Goal: Information Seeking & Learning: Check status

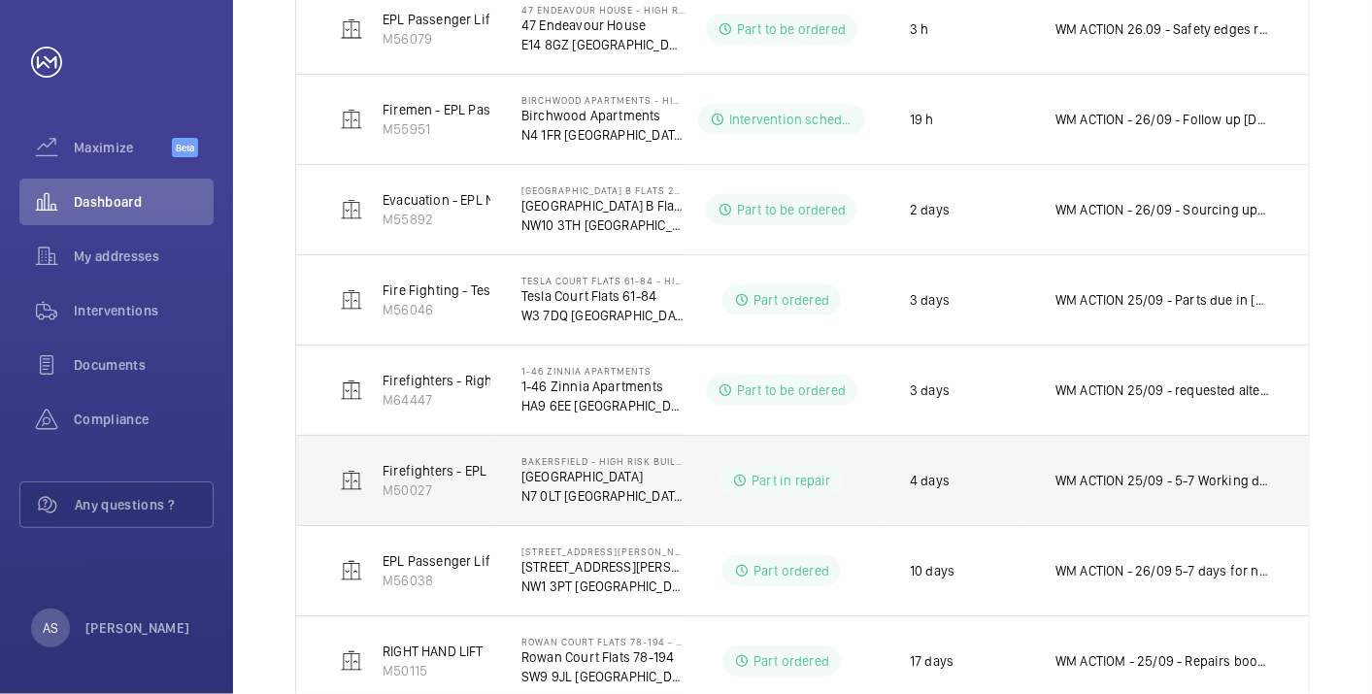
scroll to position [215, 0]
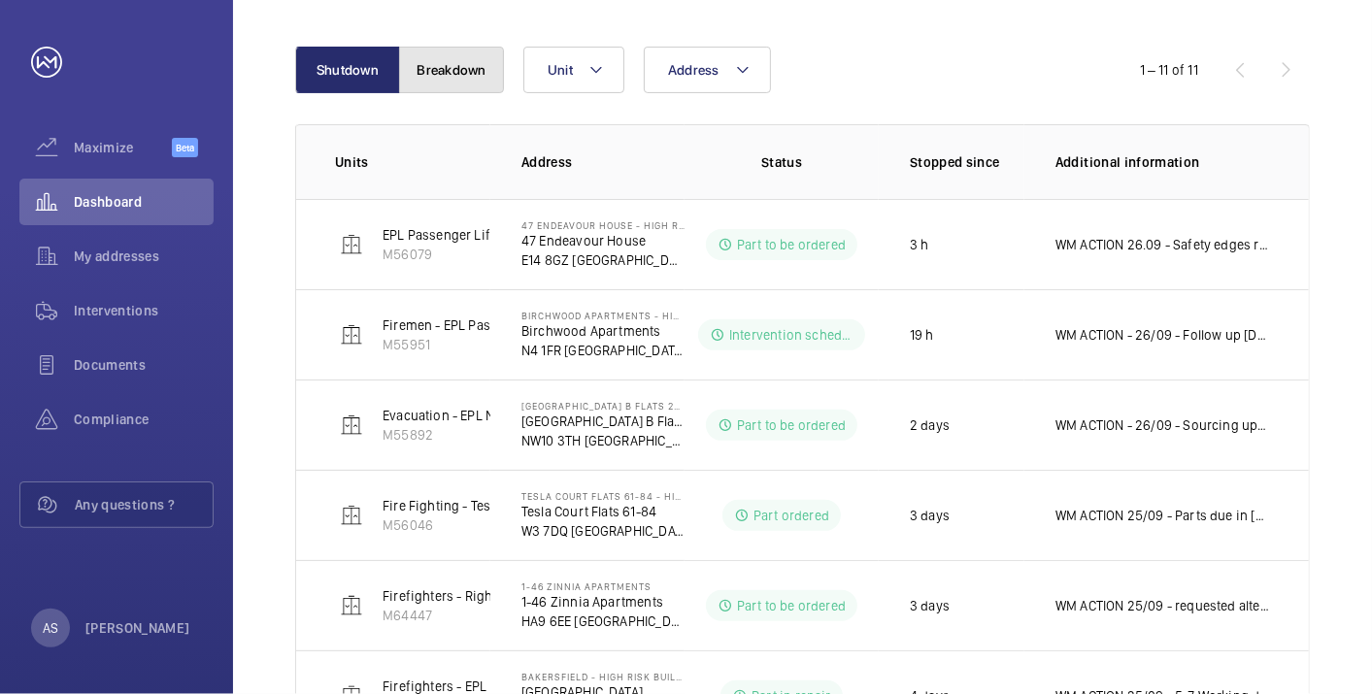
click at [456, 69] on button "Breakdown" at bounding box center [451, 70] width 105 height 47
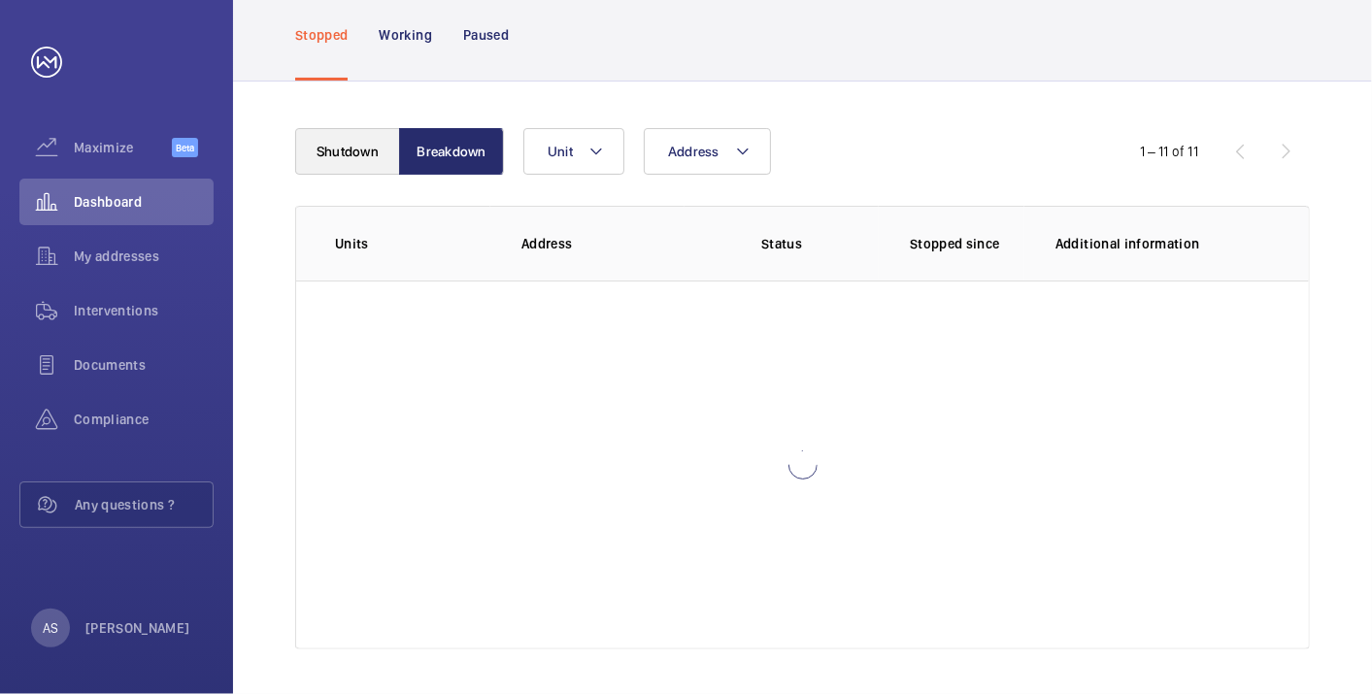
scroll to position [215, 0]
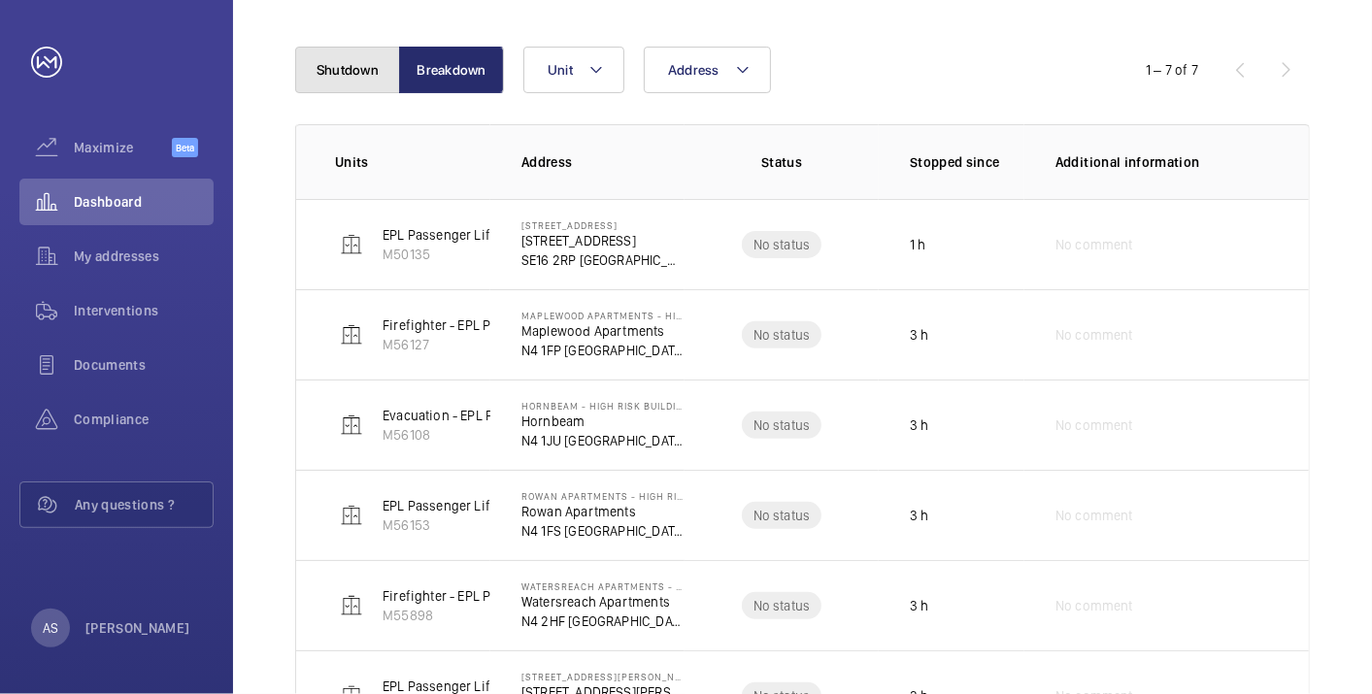
click at [341, 77] on button "Shutdown" at bounding box center [347, 70] width 105 height 47
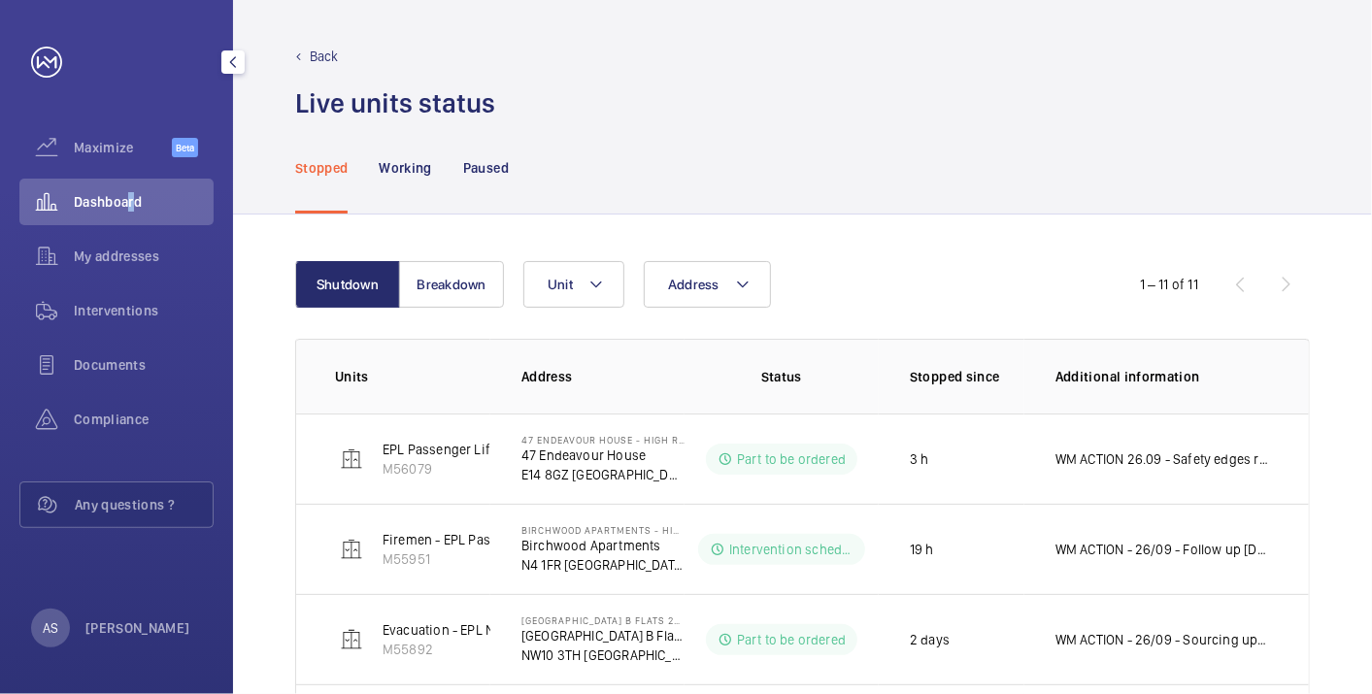
click at [125, 199] on span "Dashboard" at bounding box center [144, 201] width 140 height 19
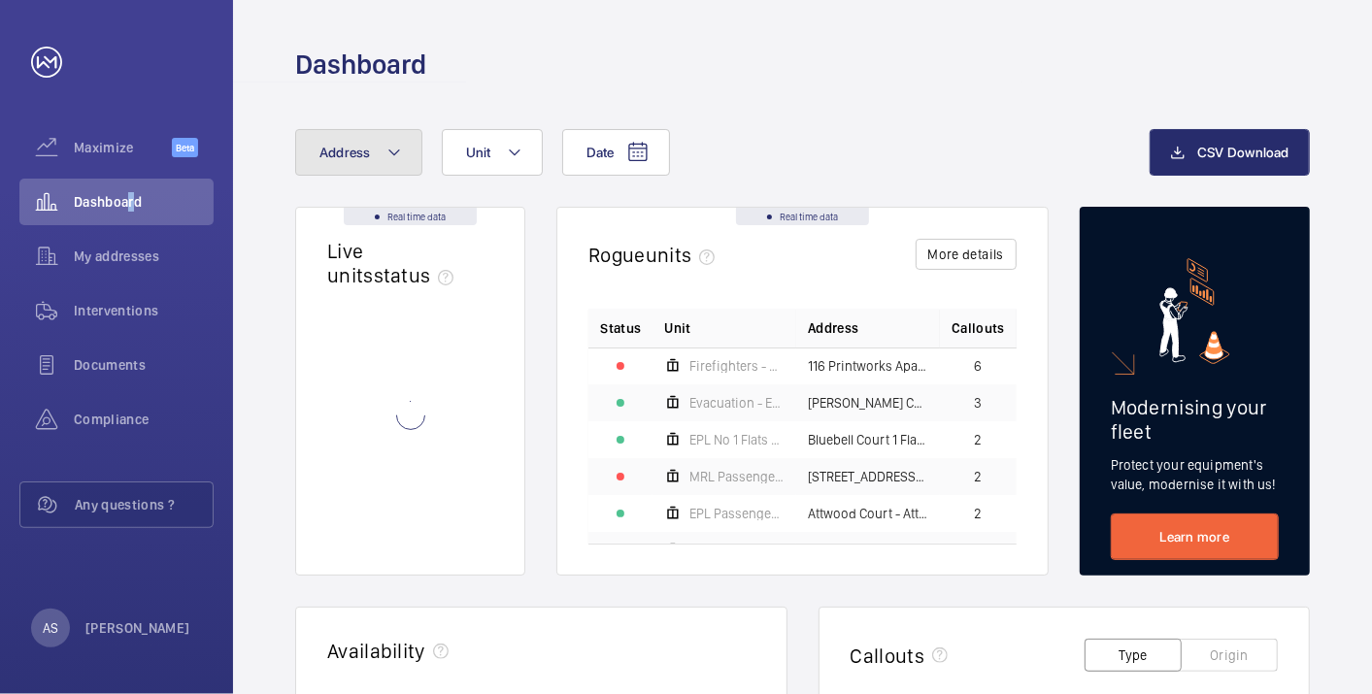
click at [386, 163] on mat-icon at bounding box center [394, 152] width 16 height 23
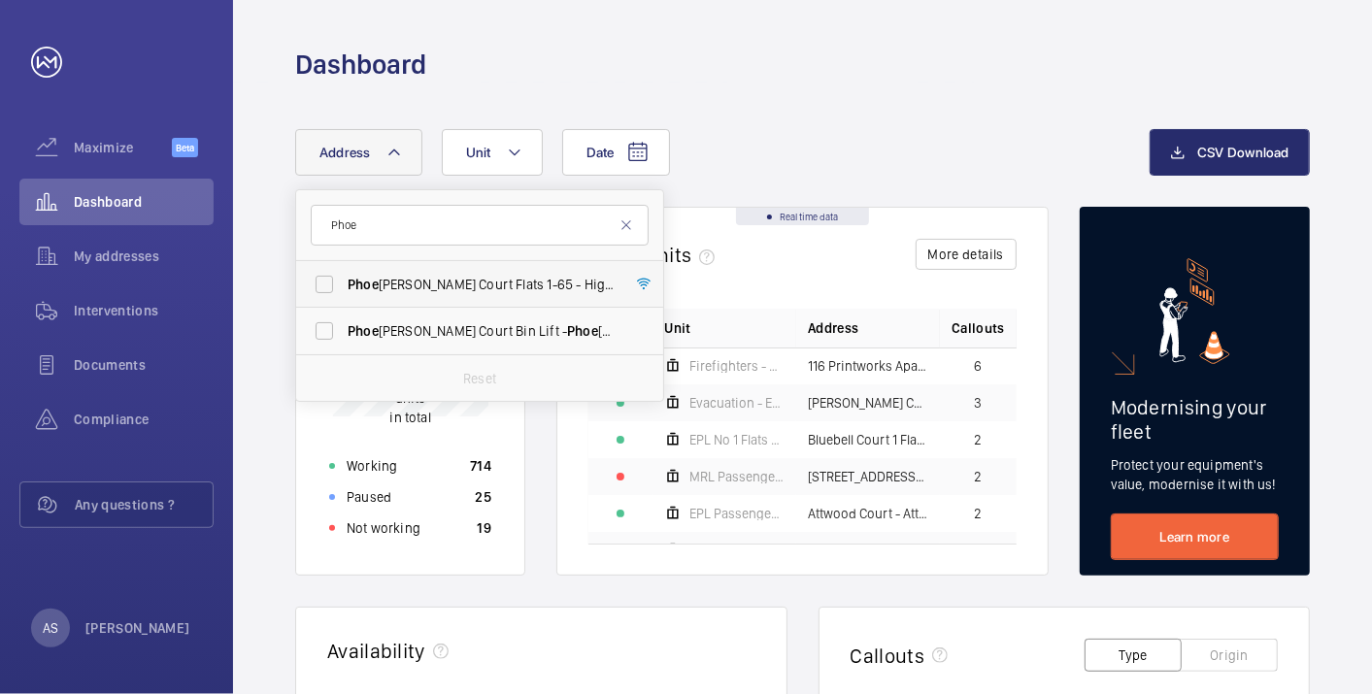
type input "Phoe"
click at [437, 272] on label "Phoe [PERSON_NAME] Court Flats [STREET_ADDRESS][PERSON_NAME]" at bounding box center [465, 284] width 338 height 47
click at [344, 272] on input "Phoe [PERSON_NAME] Court Flats [STREET_ADDRESS][PERSON_NAME]" at bounding box center [324, 284] width 39 height 39
checkbox input "true"
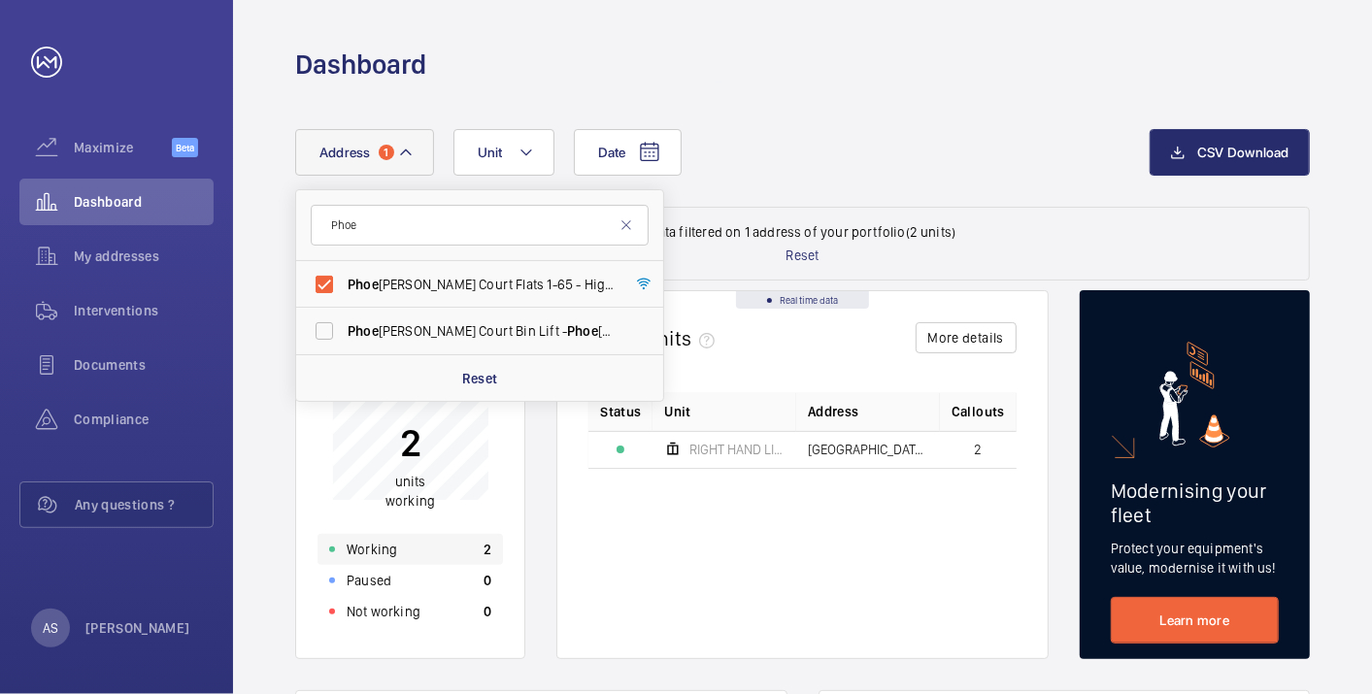
click at [450, 539] on div "Working 2" at bounding box center [409, 549] width 185 height 31
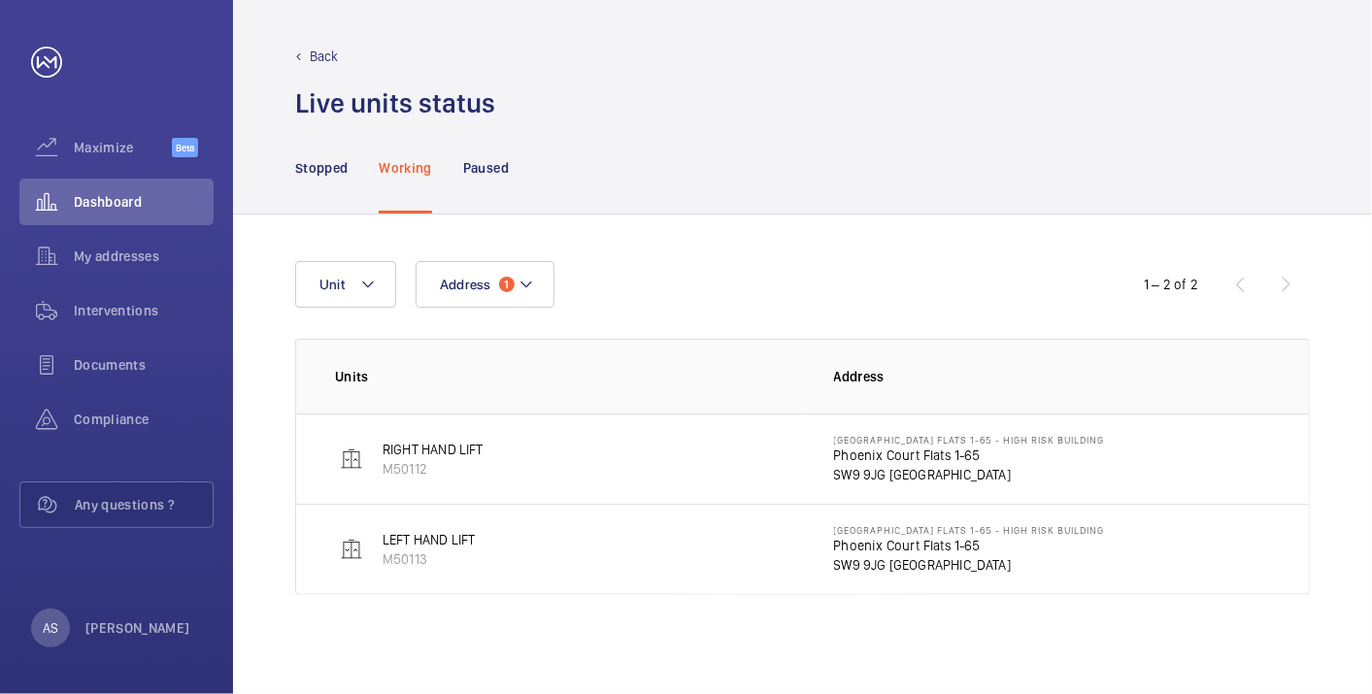
click at [913, 449] on p "Phoenix Court Flats 1-65" at bounding box center [969, 455] width 271 height 19
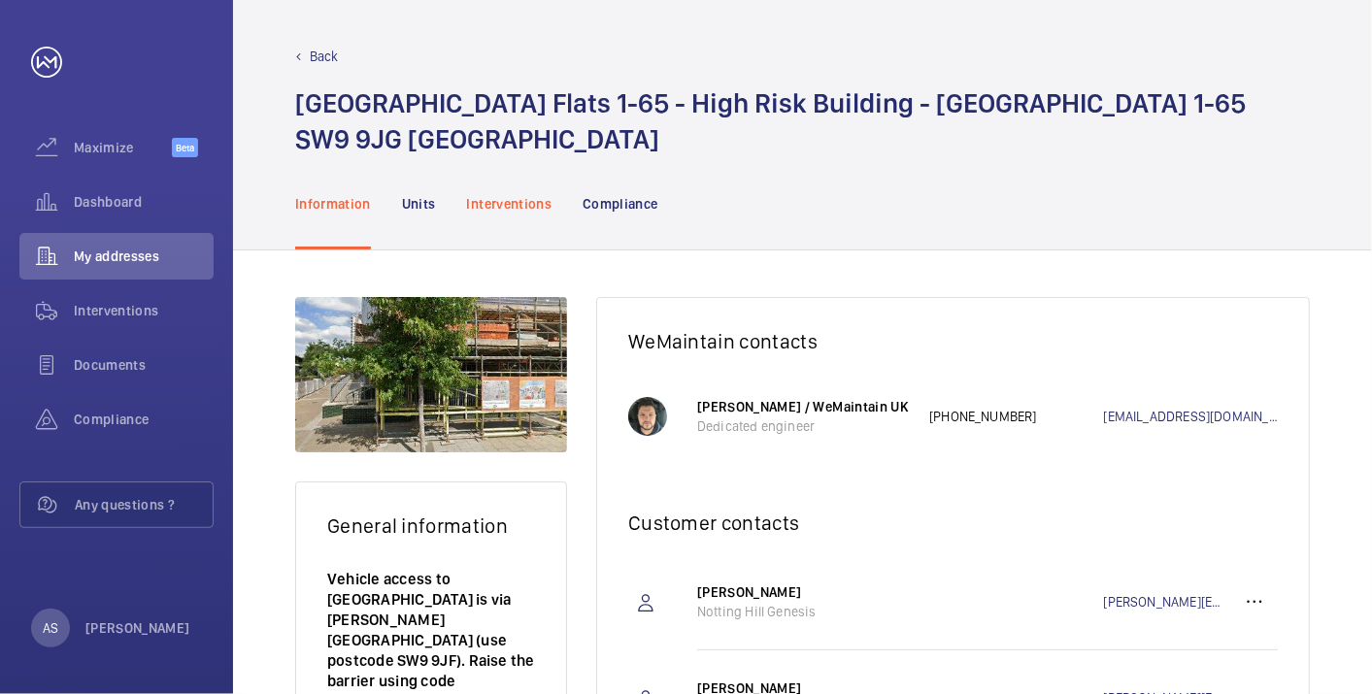
click at [527, 127] on h1 "[GEOGRAPHIC_DATA] Flats [STREET_ADDRESS]" at bounding box center [770, 121] width 950 height 72
click at [549, 186] on div "Interventions" at bounding box center [509, 203] width 85 height 92
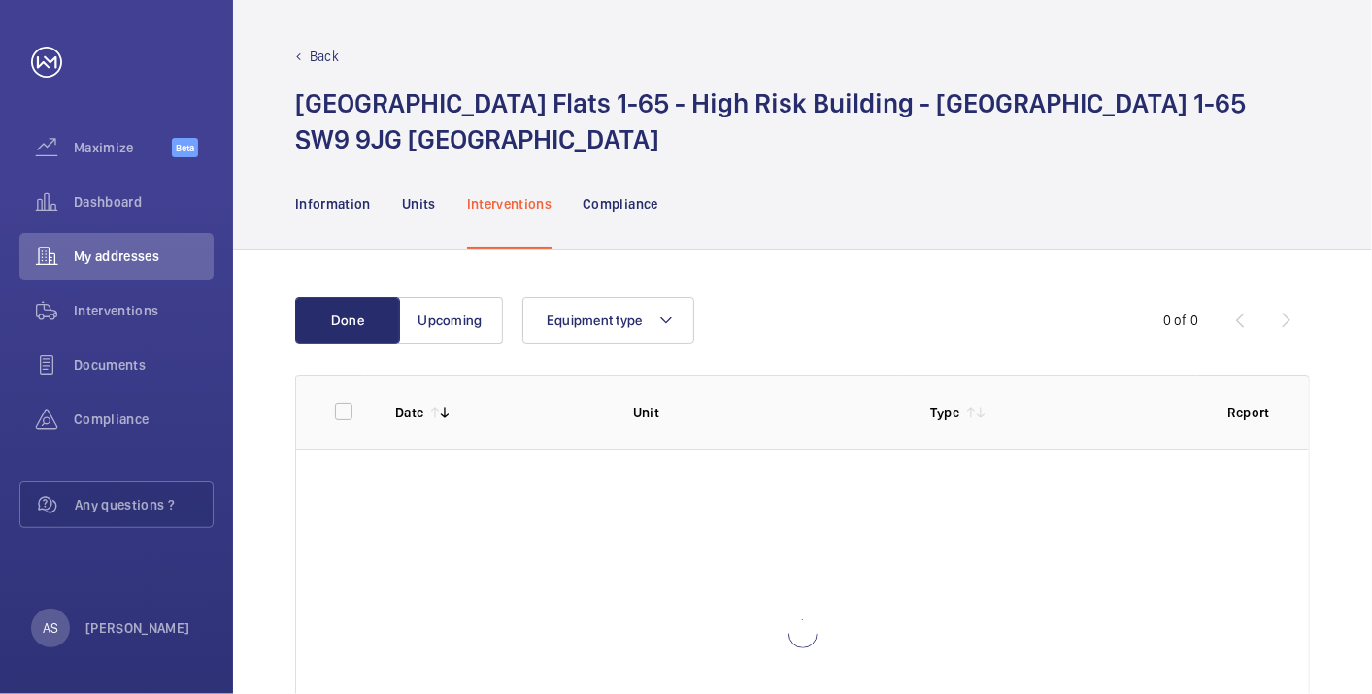
click at [542, 198] on p "Interventions" at bounding box center [509, 203] width 85 height 19
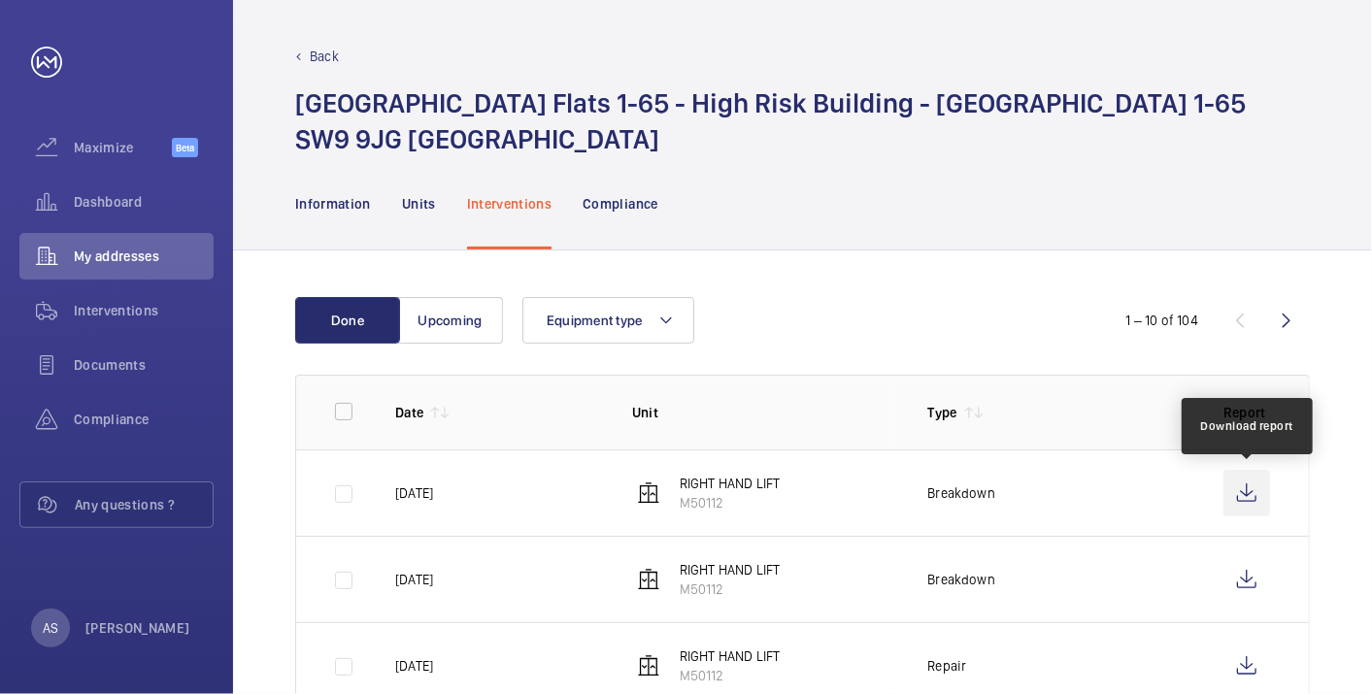
click at [1253, 494] on wm-front-icon-button at bounding box center [1246, 493] width 47 height 47
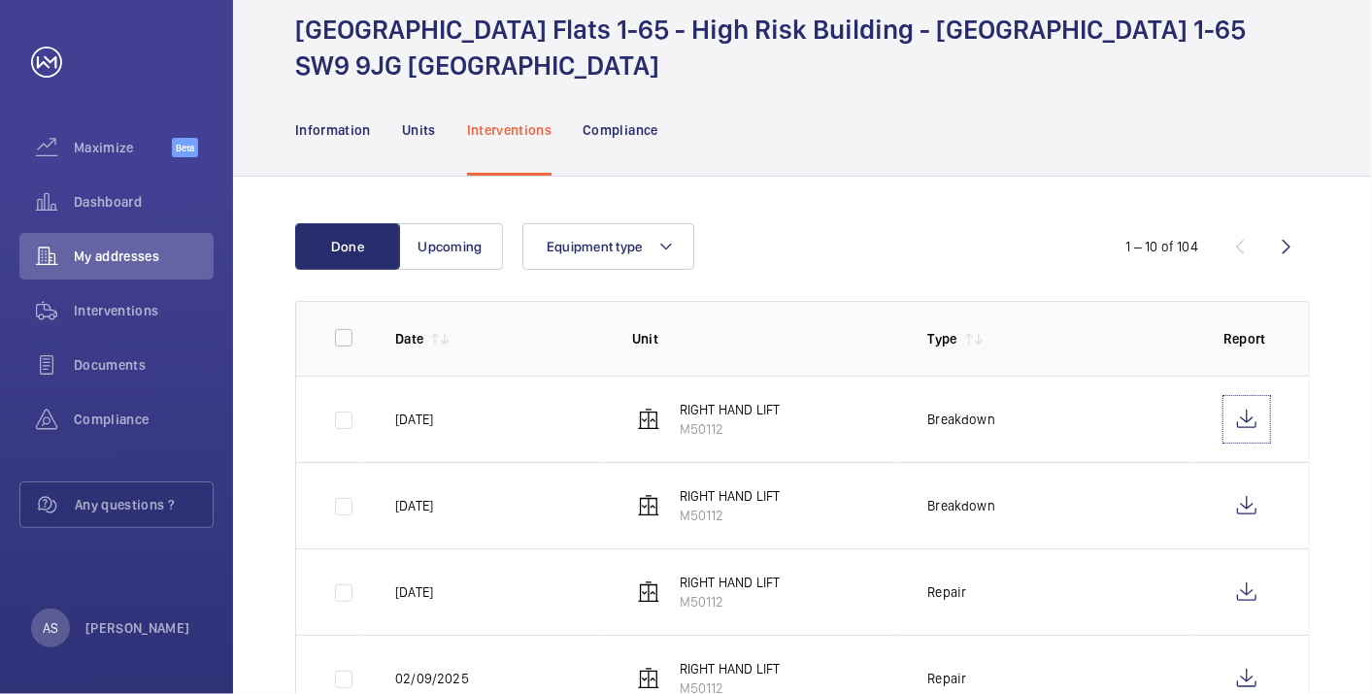
scroll to position [108, 0]
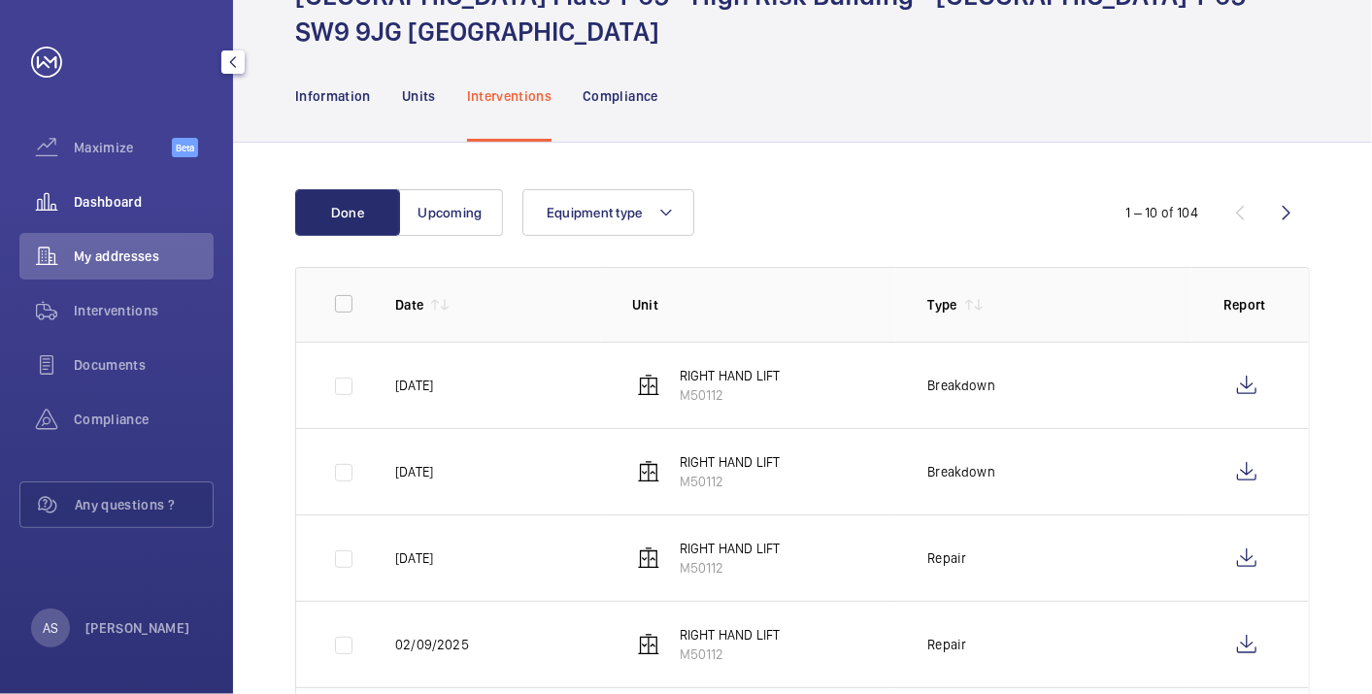
click at [92, 194] on span "Dashboard" at bounding box center [144, 201] width 140 height 19
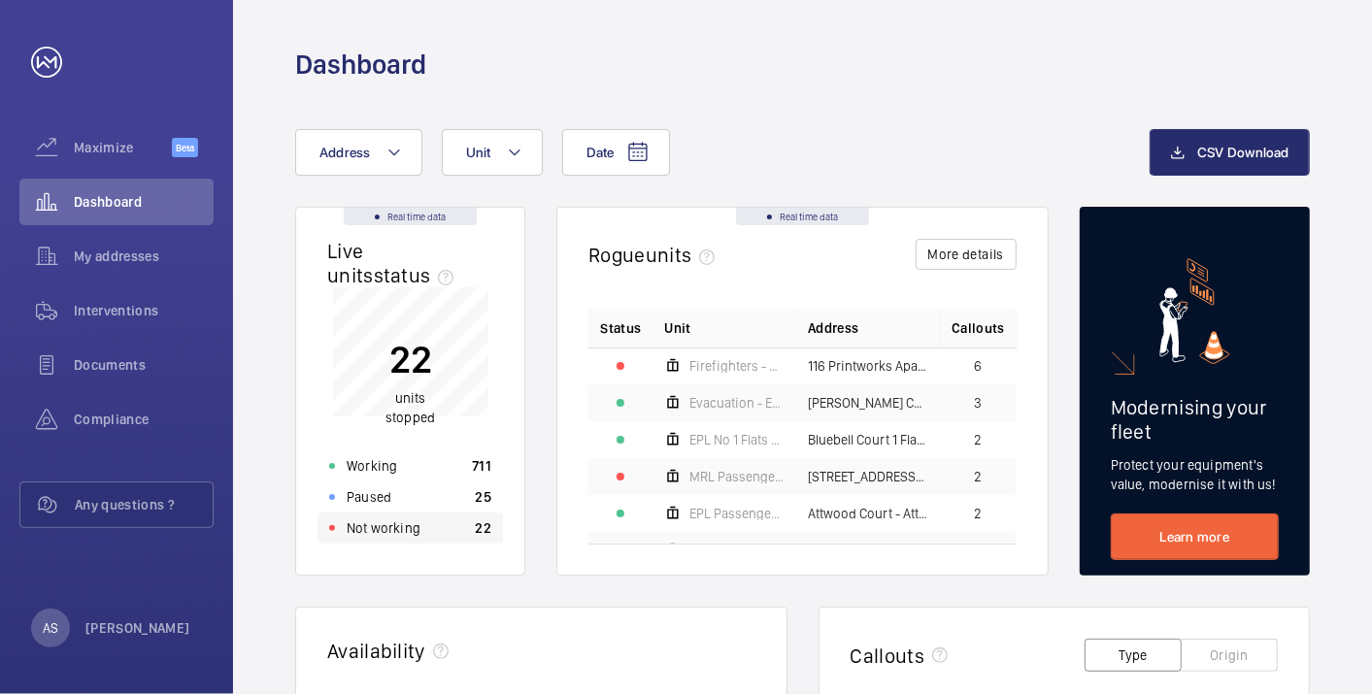
click at [398, 523] on p "Not working" at bounding box center [384, 527] width 74 height 19
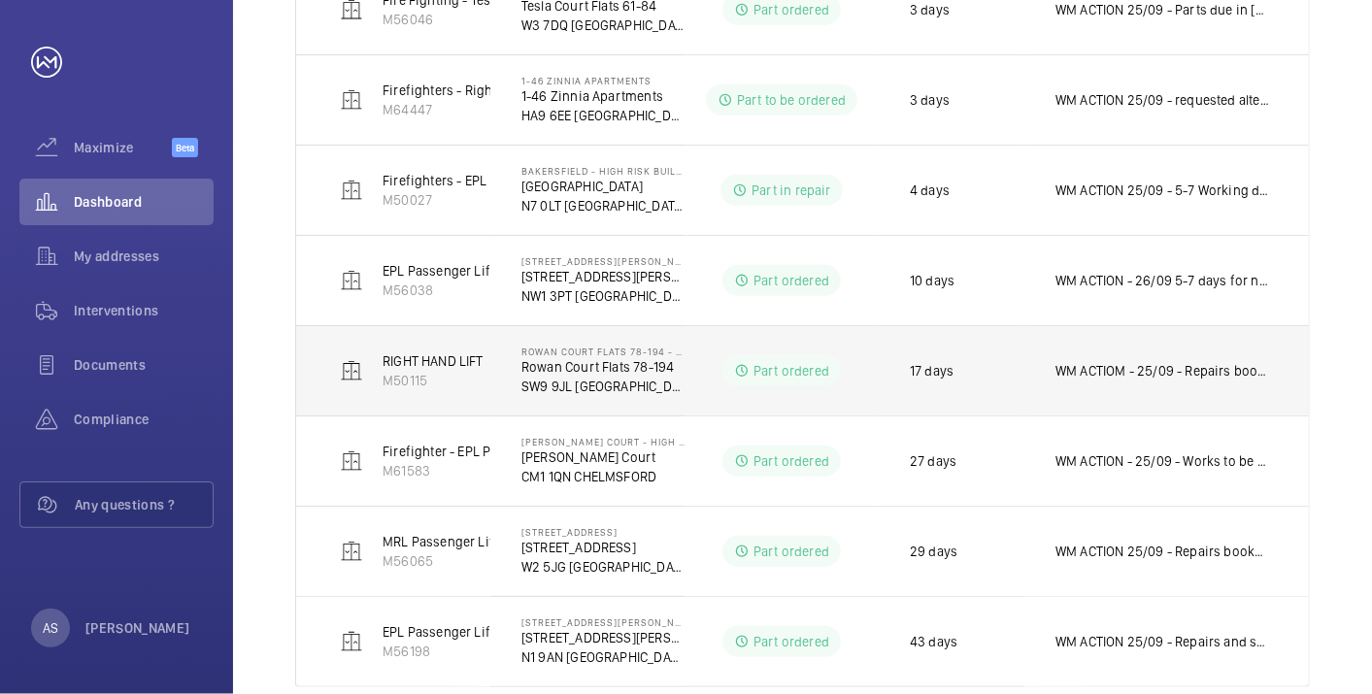
scroll to position [754, 0]
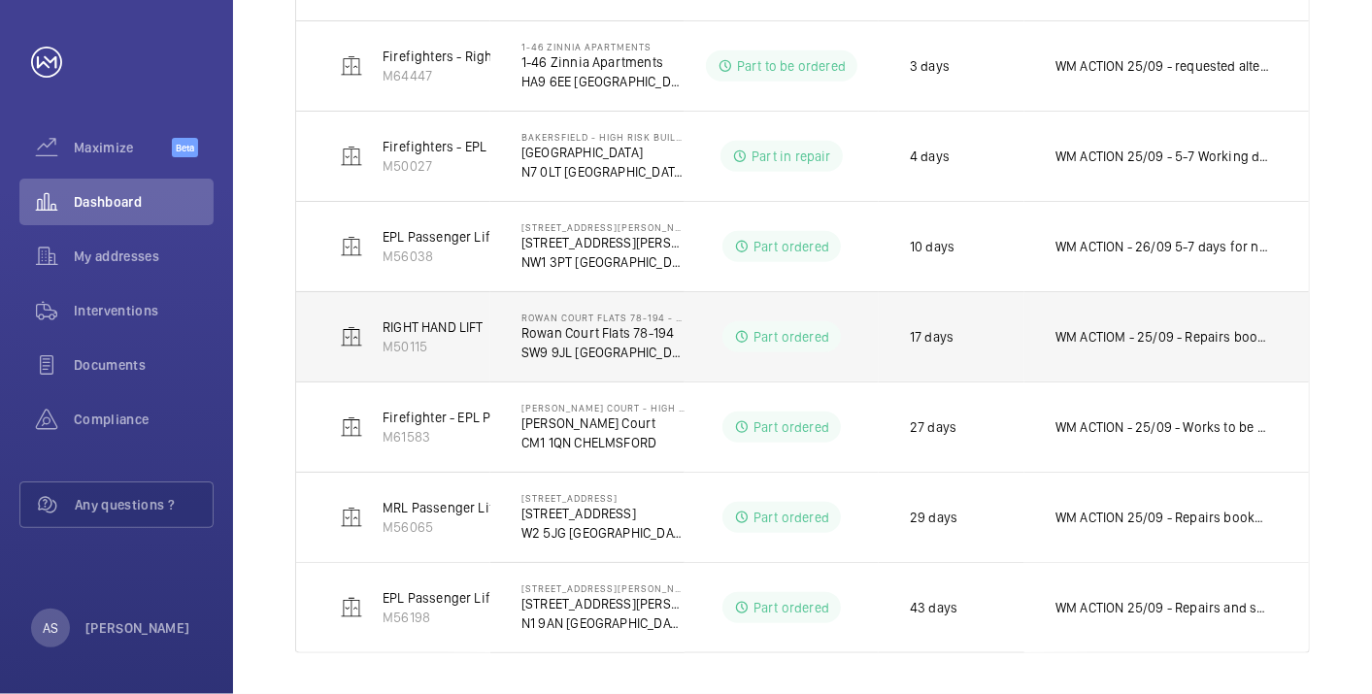
click at [1186, 362] on td "WM ACTIOM - 25/09 - Repairs booked in for [DATE] 25/09 - Parts due in [DATE] 22…" at bounding box center [1166, 336] width 284 height 90
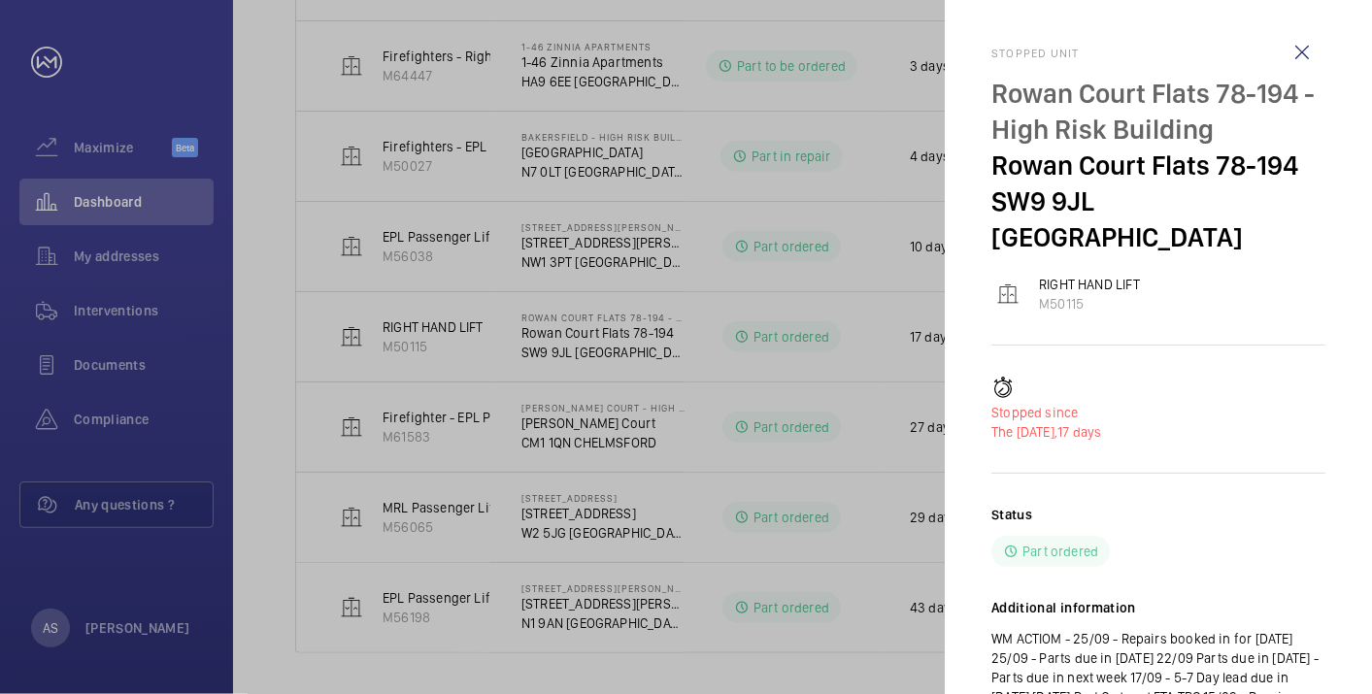
click at [1214, 538] on div "Status Part ordered Additional information WM ACTIOM - 25/09 - Repairs booked i…" at bounding box center [1158, 670] width 334 height 330
click at [875, 425] on div at bounding box center [686, 347] width 1372 height 694
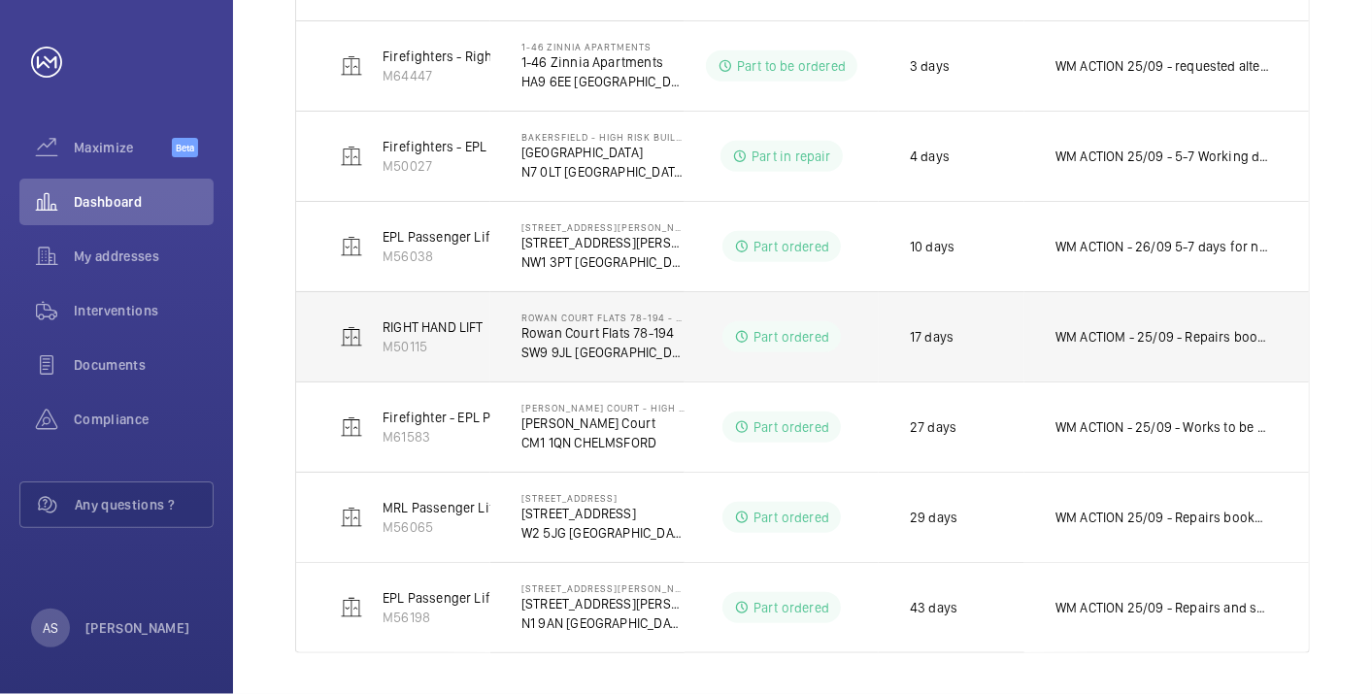
click at [1084, 331] on p "WM ACTIOM - 25/09 - Repairs booked in for [DATE] 25/09 - Parts due in [DATE] 22…" at bounding box center [1162, 336] width 215 height 19
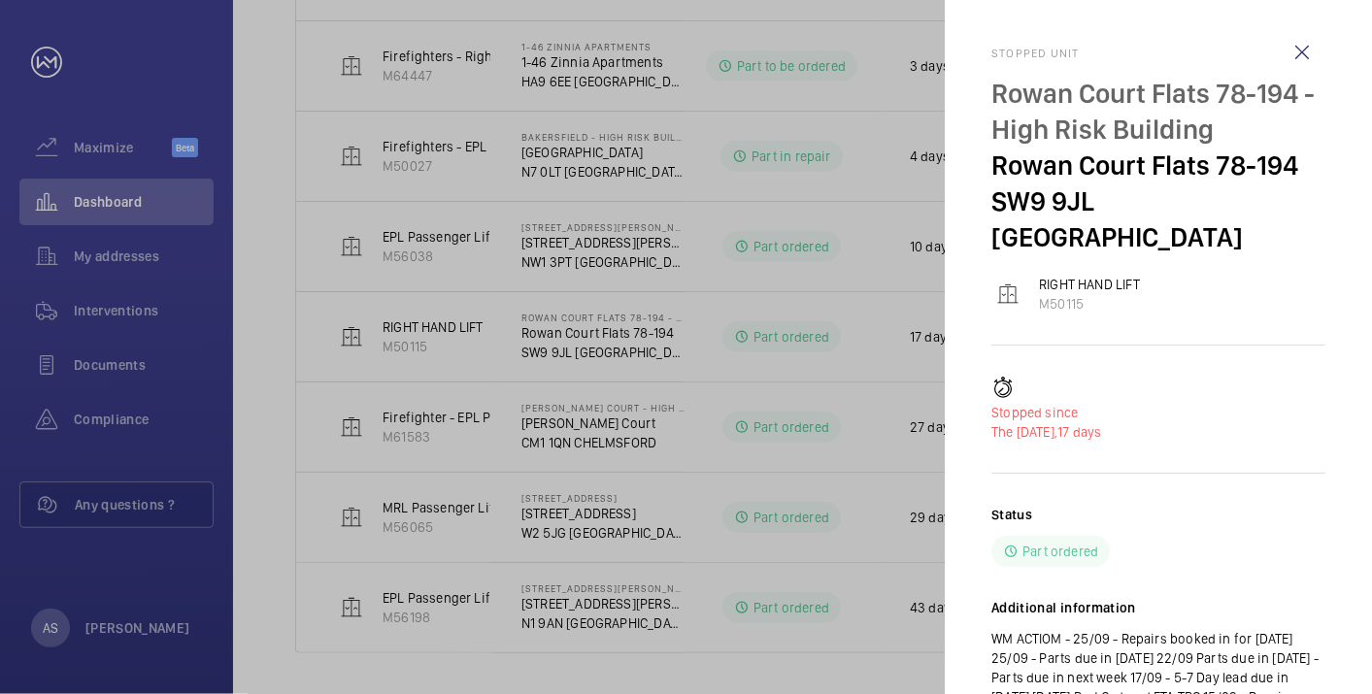
drag, startPoint x: 1309, startPoint y: 55, endPoint x: 1016, endPoint y: 111, distance: 297.4
click at [1309, 55] on wm-front-icon-button at bounding box center [1302, 52] width 47 height 47
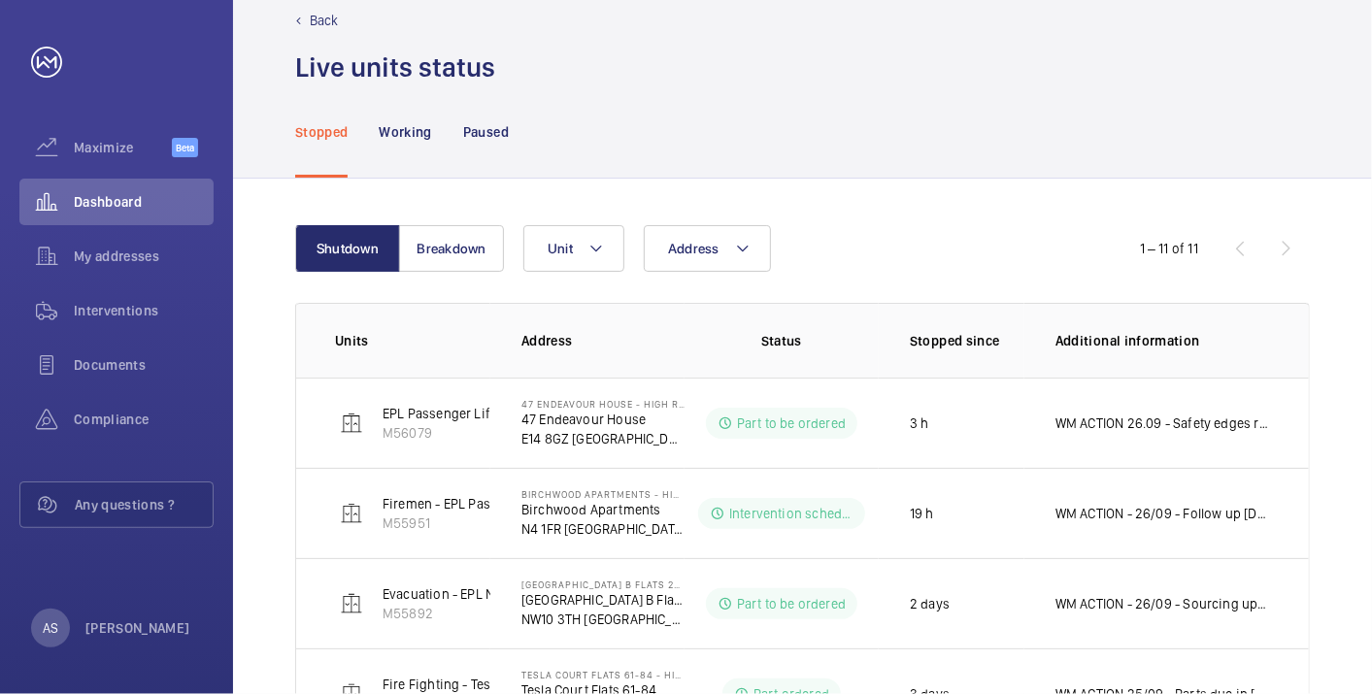
scroll to position [0, 0]
